Goal: Information Seeking & Learning: Learn about a topic

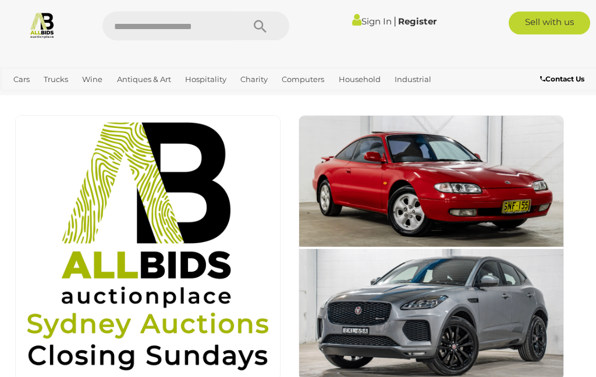
scroll to position [913, 0]
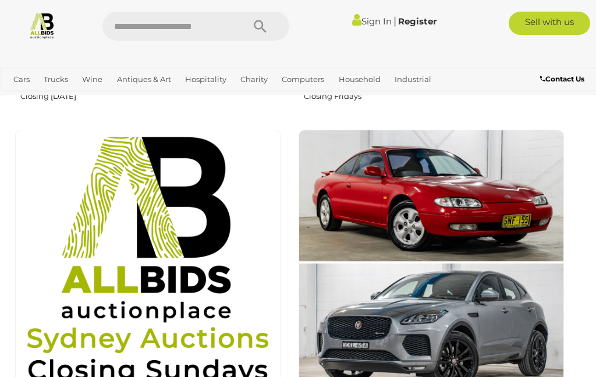
click at [0, 0] on link "View All Antiques & Art Auctions" at bounding box center [0, 0] width 0 height 0
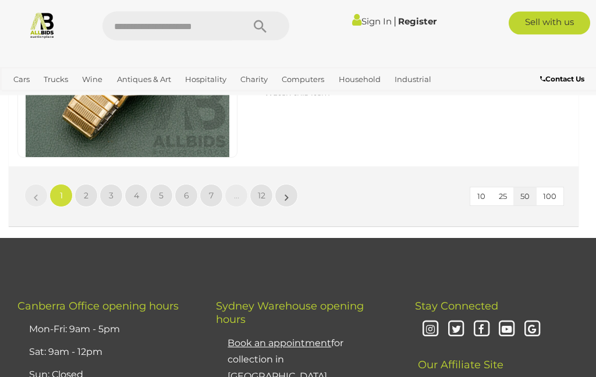
scroll to position [11434, 0]
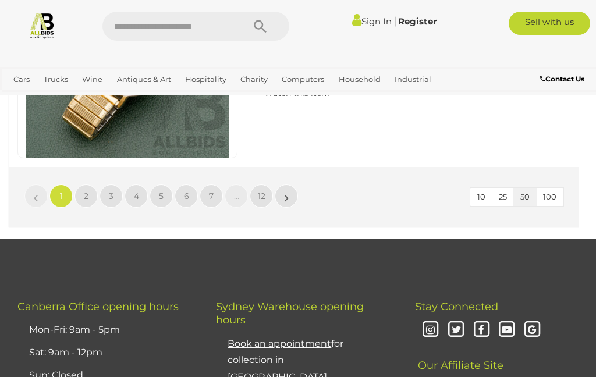
click at [89, 185] on link "2" at bounding box center [86, 196] width 23 height 23
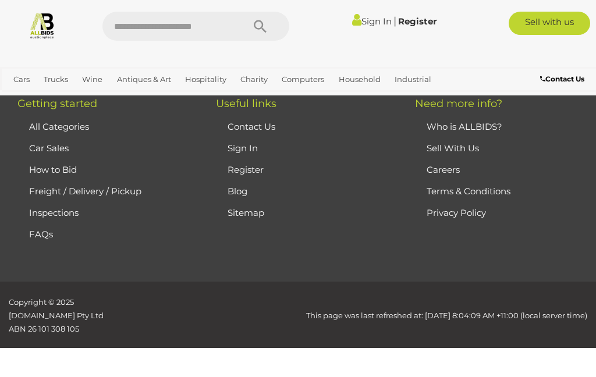
scroll to position [263, 0]
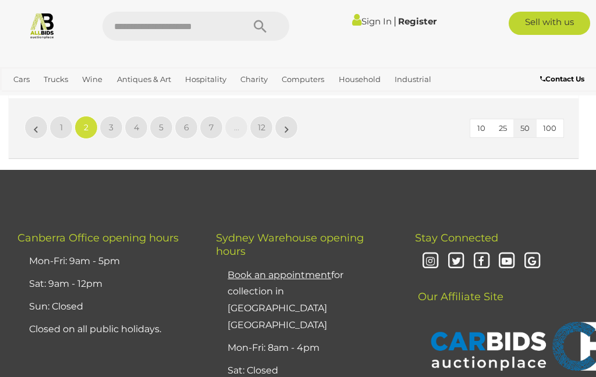
scroll to position [11503, 0]
click at [108, 116] on link "3" at bounding box center [111, 127] width 23 height 23
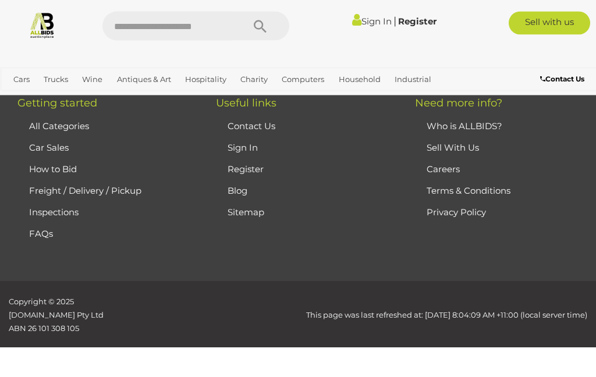
scroll to position [263, 0]
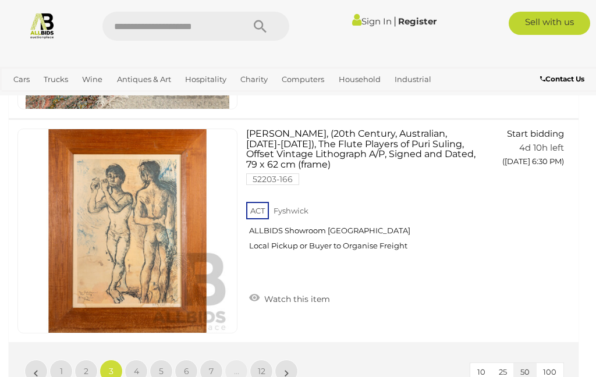
scroll to position [11260, 0]
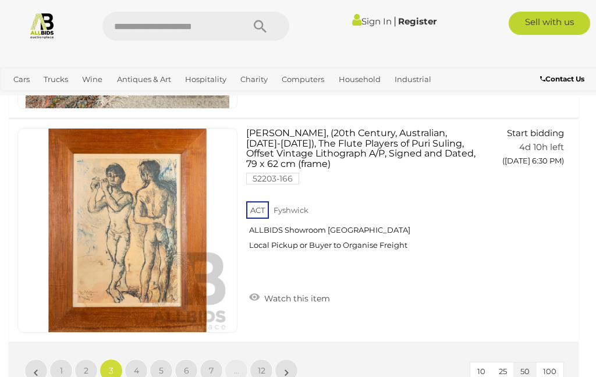
click at [130, 359] on link "4" at bounding box center [136, 370] width 23 height 23
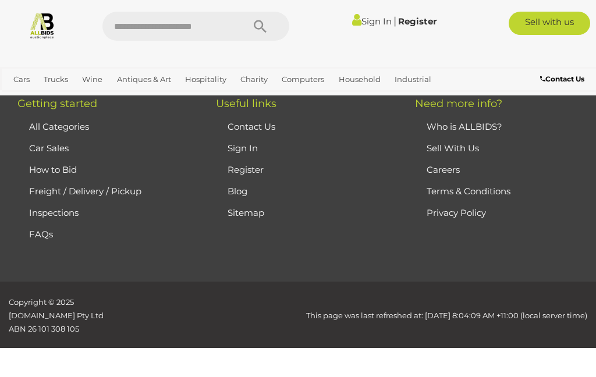
scroll to position [263, 0]
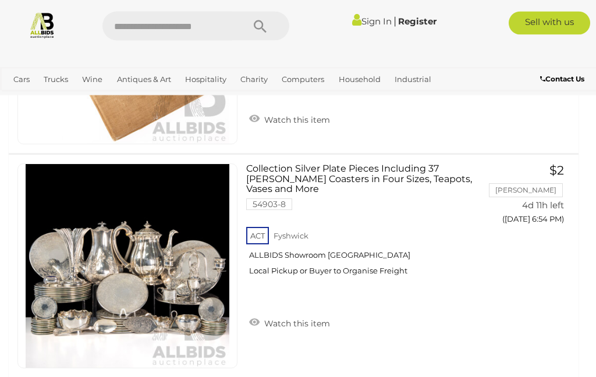
scroll to position [9213, 0]
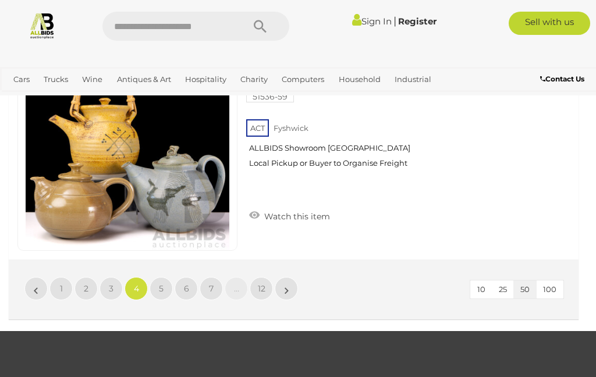
click at [283, 277] on link "»" at bounding box center [286, 288] width 23 height 23
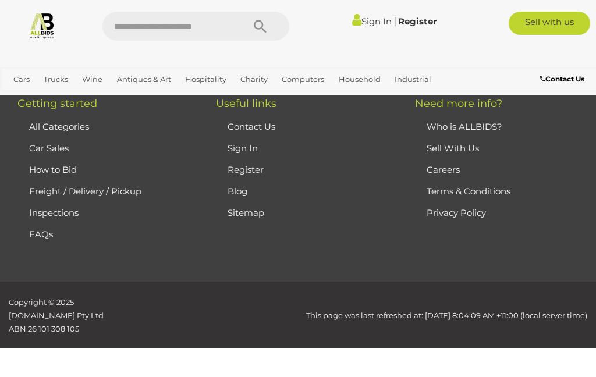
scroll to position [263, 0]
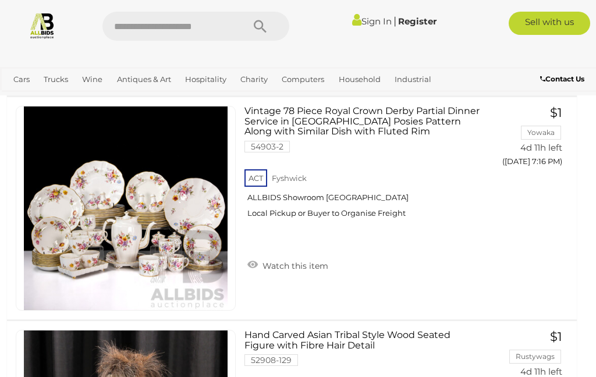
scroll to position [6559, 2]
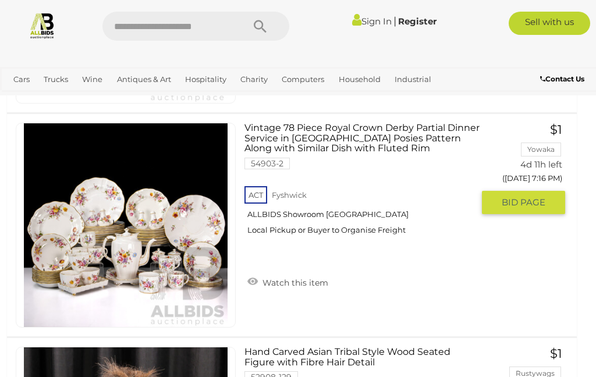
click at [73, 230] on img at bounding box center [126, 225] width 204 height 204
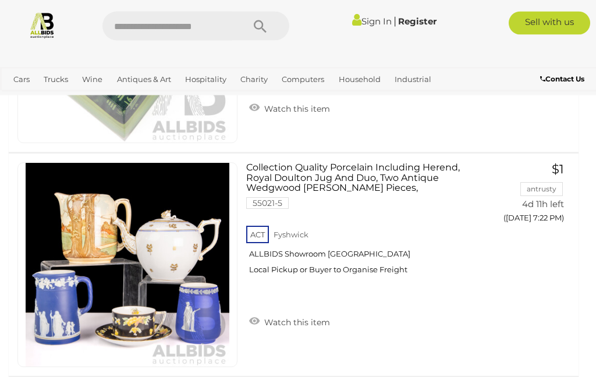
scroll to position [9208, 0]
click at [95, 246] on img at bounding box center [128, 265] width 204 height 204
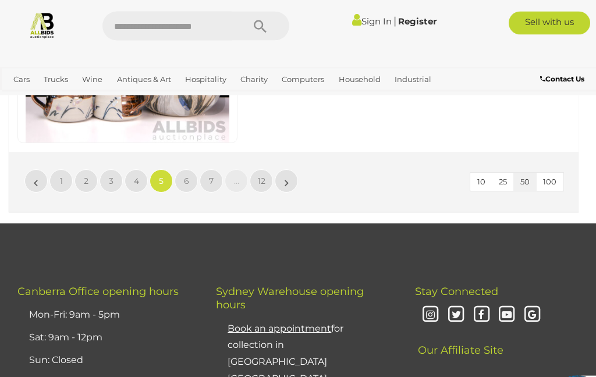
scroll to position [11437, 0]
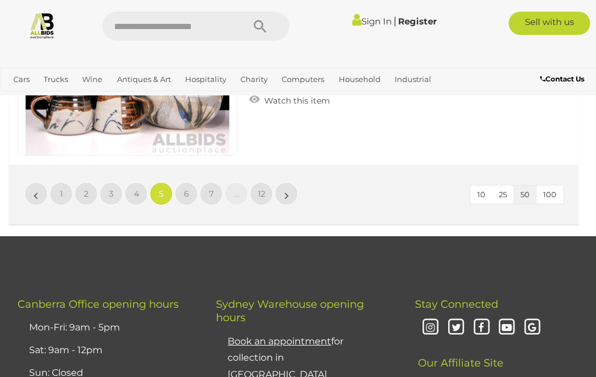
click at [296, 182] on link "»" at bounding box center [286, 193] width 23 height 23
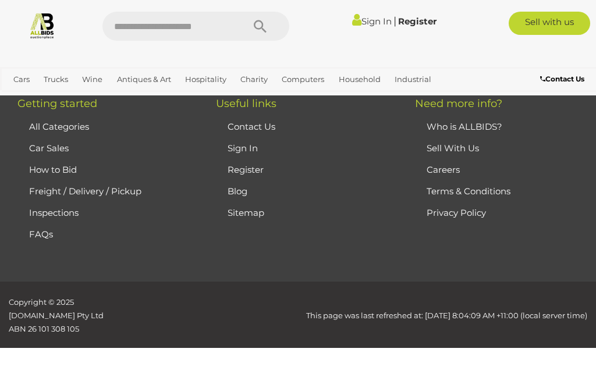
scroll to position [263, 0]
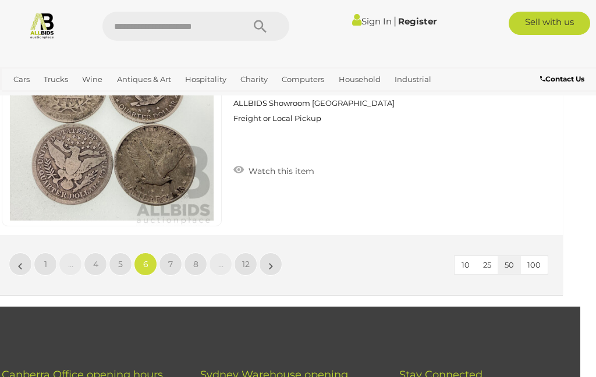
scroll to position [11380, 16]
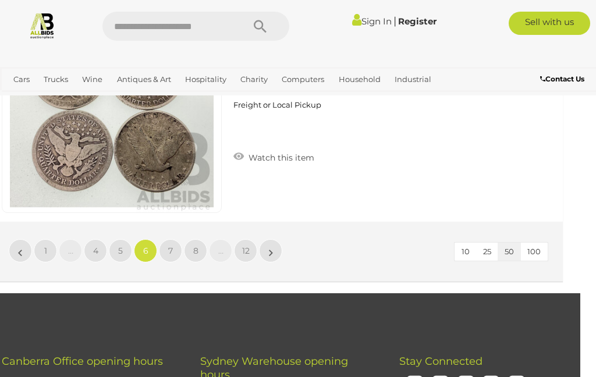
click at [165, 239] on link "7" at bounding box center [170, 250] width 23 height 23
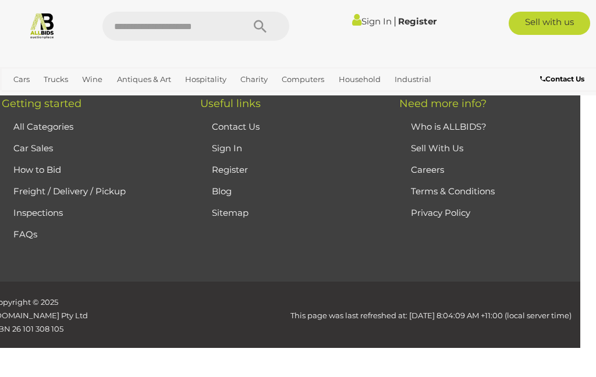
scroll to position [263, 0]
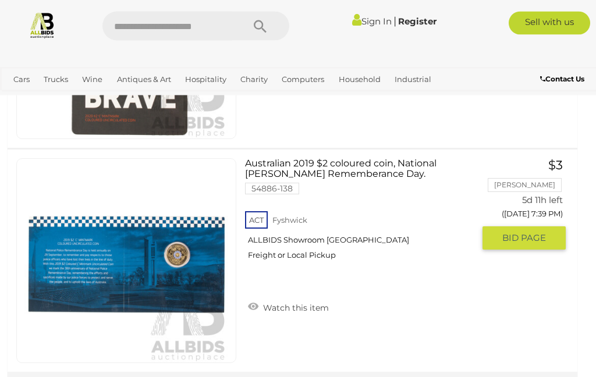
scroll to position [11230, 1]
click at [69, 201] on link at bounding box center [126, 260] width 220 height 205
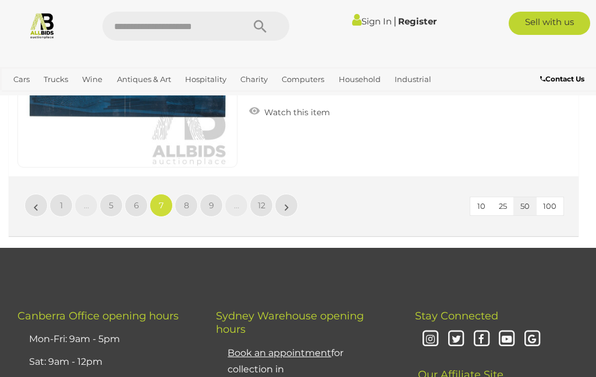
scroll to position [11372, 0]
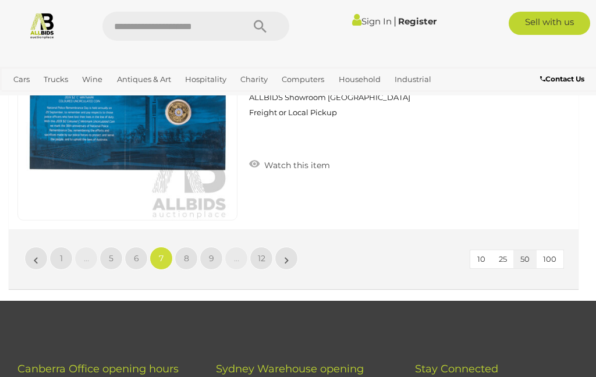
click at [290, 247] on link "»" at bounding box center [286, 258] width 23 height 23
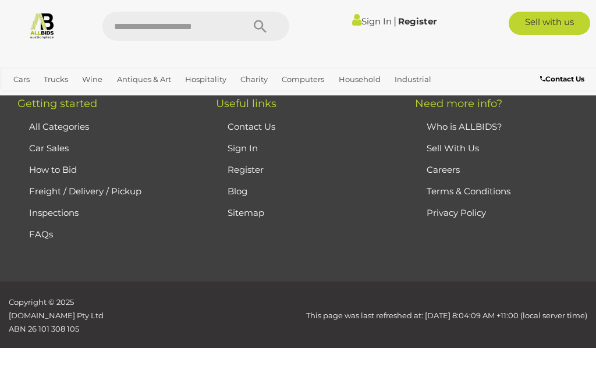
scroll to position [263, 0]
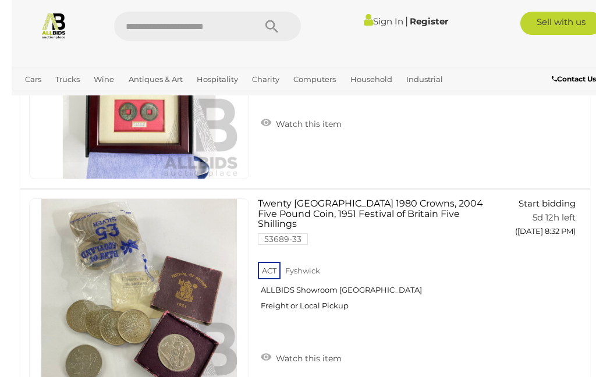
scroll to position [10990, 0]
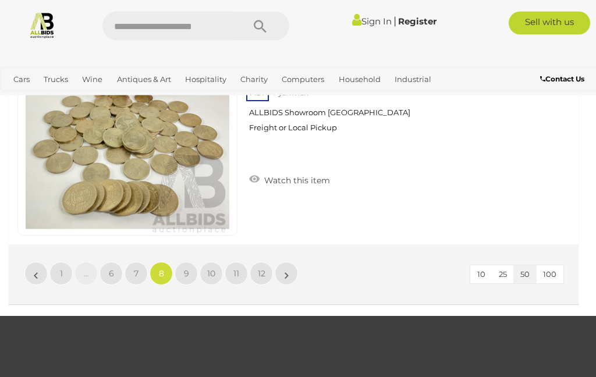
click at [277, 263] on link "»" at bounding box center [286, 274] width 23 height 23
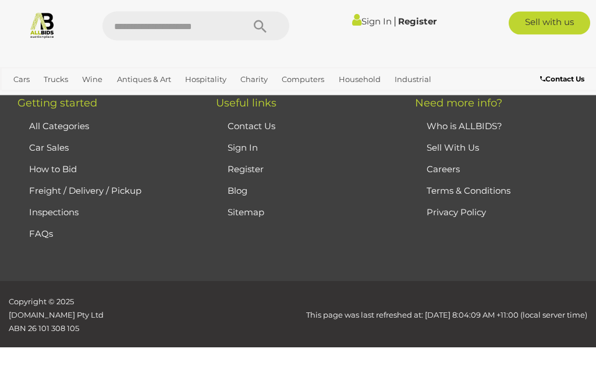
scroll to position [263, 0]
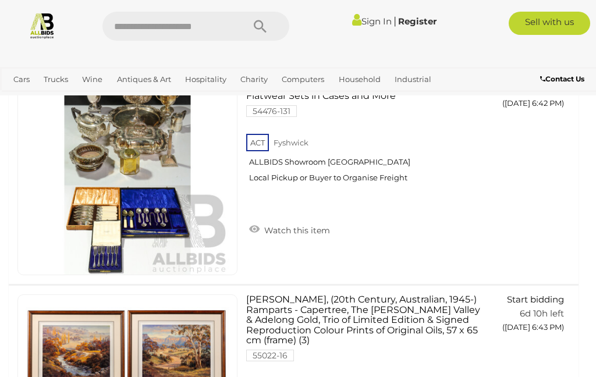
scroll to position [5061, 0]
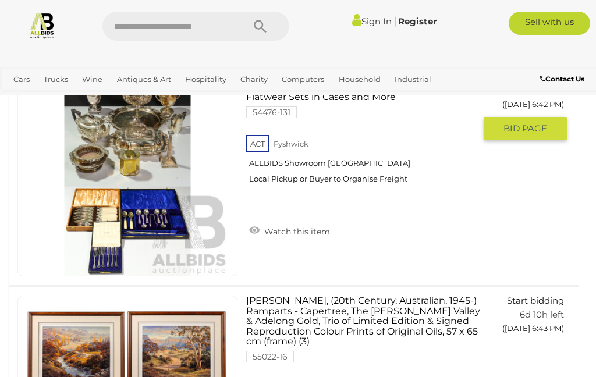
click at [84, 173] on img at bounding box center [128, 174] width 204 height 204
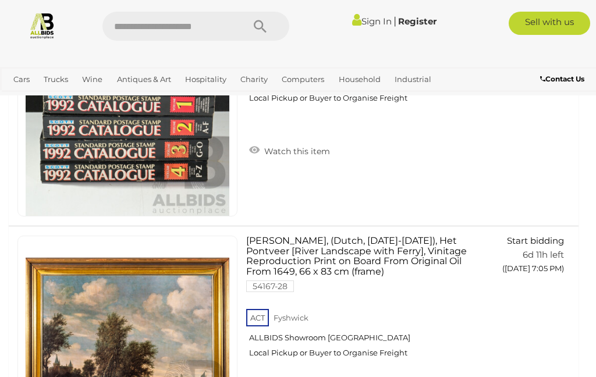
scroll to position [10076, 0]
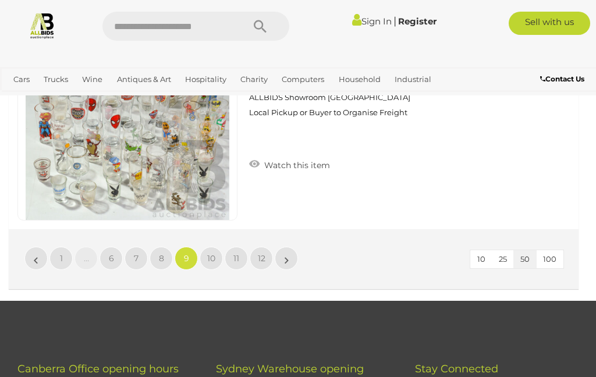
click at [283, 247] on link "»" at bounding box center [286, 258] width 23 height 23
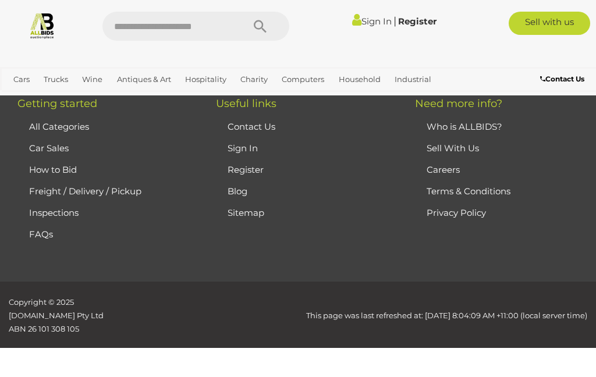
scroll to position [263, 0]
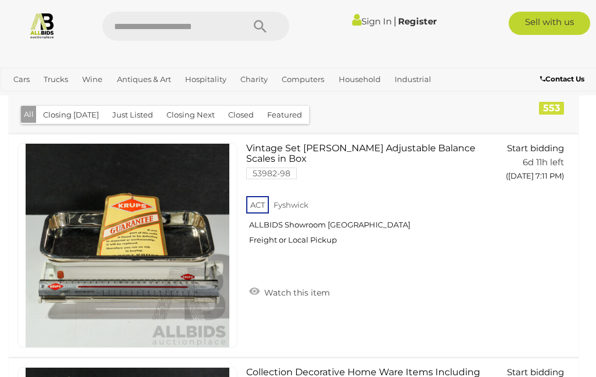
scroll to position [259, 0]
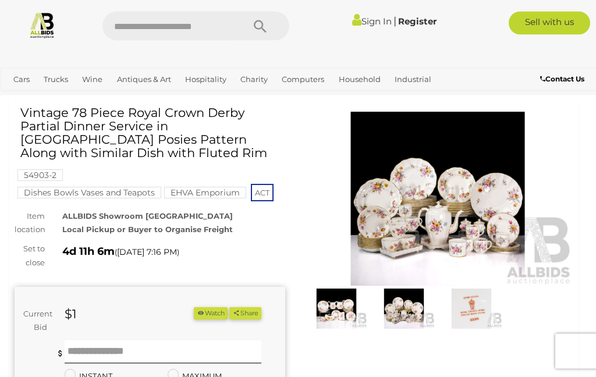
scroll to position [33, 0]
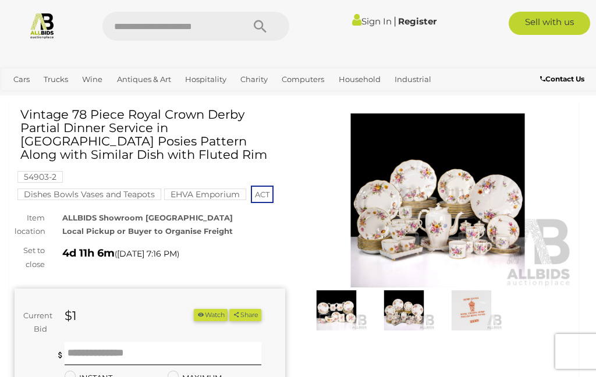
click at [472, 193] on img at bounding box center [438, 201] width 271 height 174
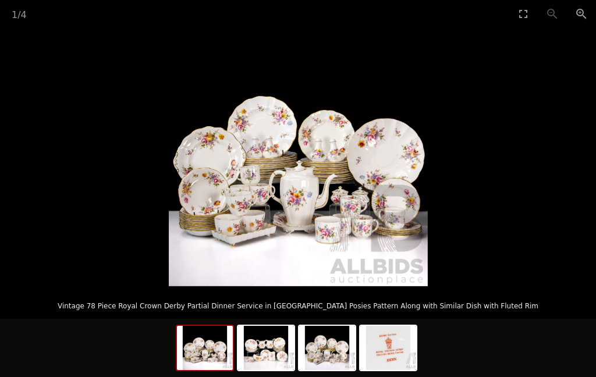
click at [459, 196] on picture at bounding box center [298, 156] width 596 height 259
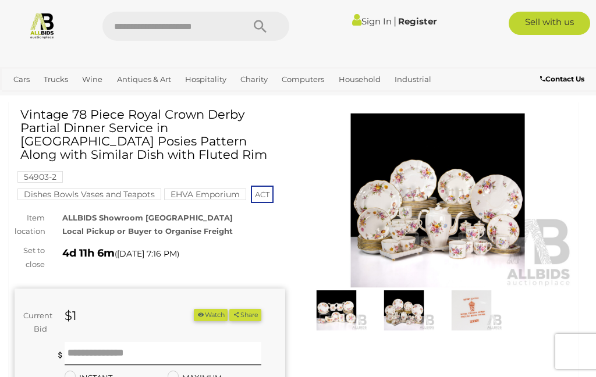
click at [499, 175] on img at bounding box center [438, 201] width 271 height 174
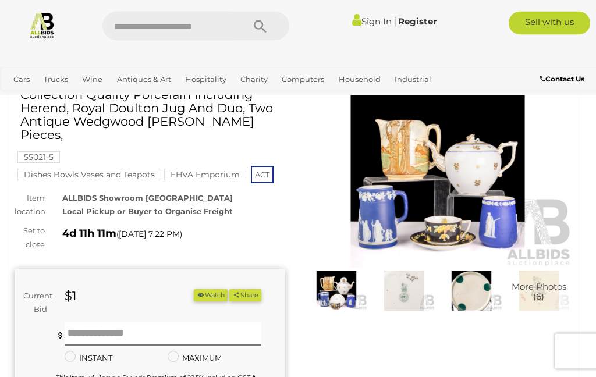
scroll to position [52, 0]
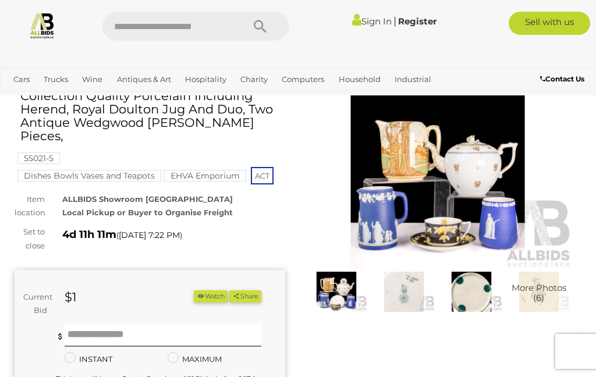
click at [474, 239] on img at bounding box center [438, 182] width 271 height 174
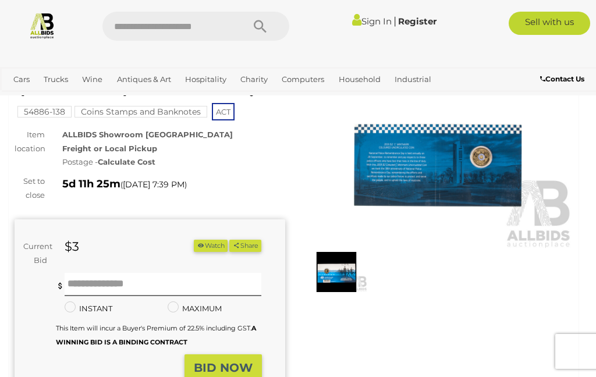
scroll to position [66, 0]
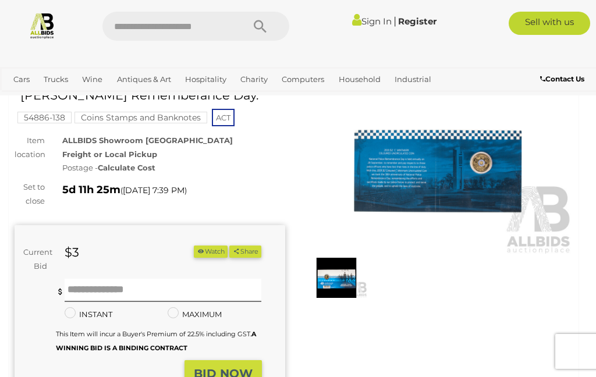
click at [464, 179] on img at bounding box center [438, 168] width 271 height 174
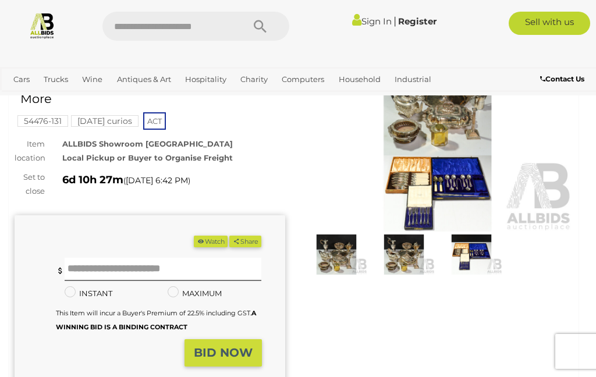
scroll to position [90, 0]
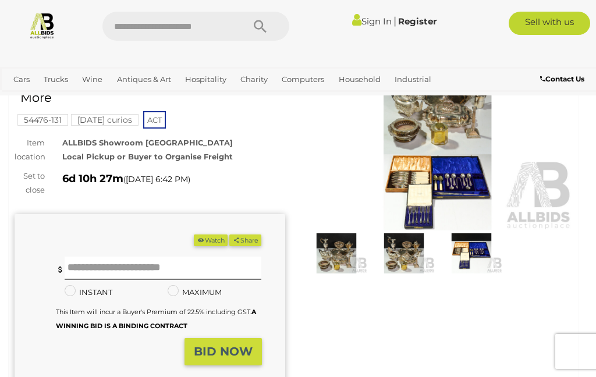
click at [470, 169] on img at bounding box center [438, 143] width 271 height 174
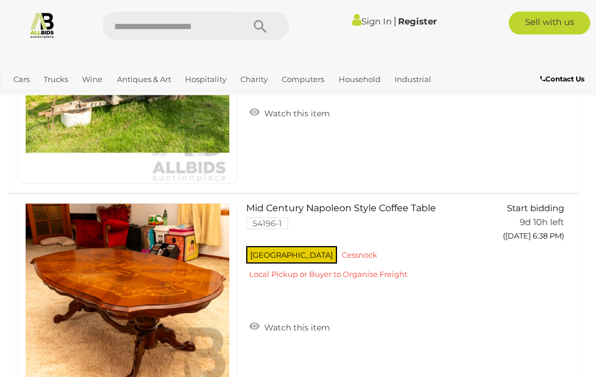
scroll to position [11185, 0]
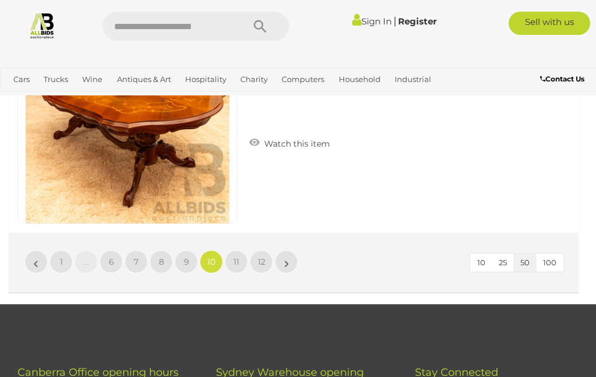
click at [284, 250] on link "»" at bounding box center [286, 261] width 23 height 23
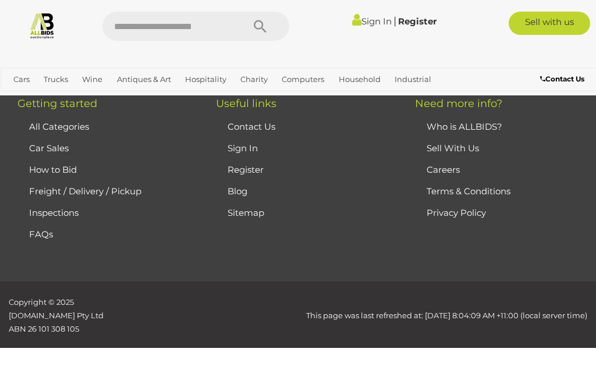
scroll to position [263, 0]
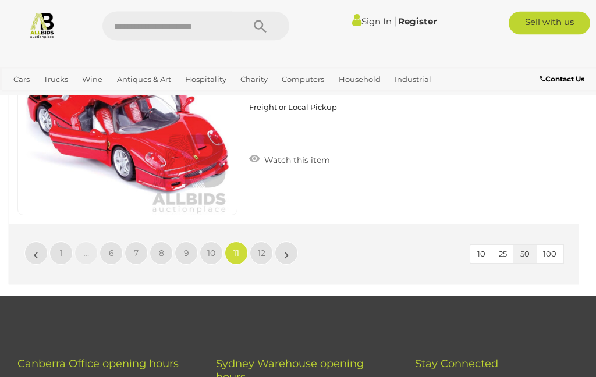
scroll to position [11377, 0]
click at [292, 242] on link "»" at bounding box center [286, 253] width 23 height 23
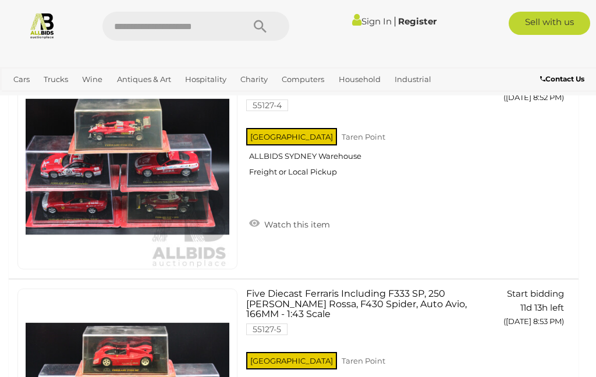
scroll to position [428, 0]
